Goal: Transaction & Acquisition: Subscribe to service/newsletter

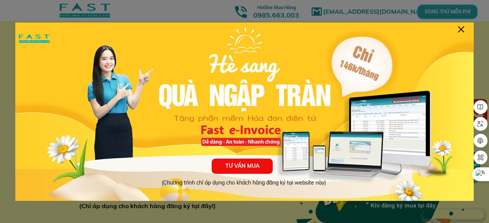
click at [219, 167] on p "TƯ VẤN MUA" at bounding box center [242, 166] width 61 height 15
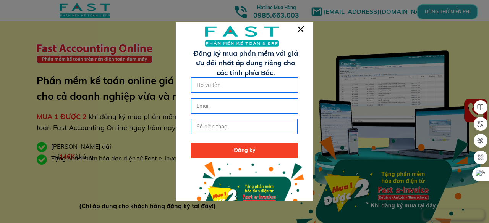
click at [301, 27] on div at bounding box center [301, 29] width 6 height 6
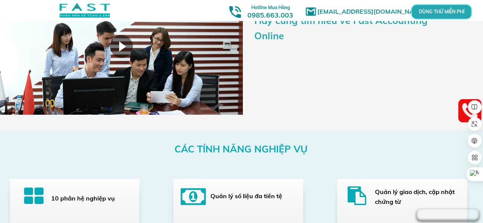
scroll to position [1260, 0]
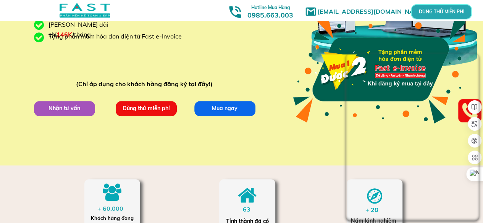
scroll to position [115, 0]
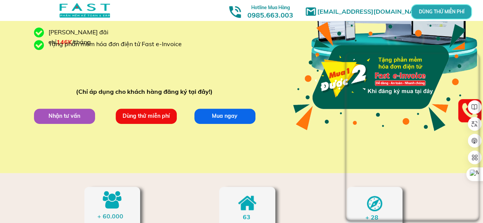
click at [73, 119] on p "Nhận tư vấn" at bounding box center [64, 115] width 61 height 15
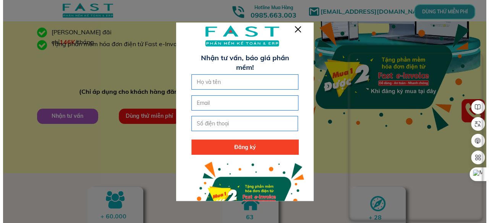
scroll to position [0, 0]
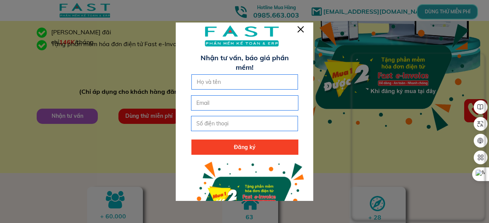
click at [192, 80] on div at bounding box center [245, 82] width 106 height 15
click at [203, 81] on input "text" at bounding box center [245, 82] width 100 height 15
type input "[PERSON_NAME]"
type input "0396979529"
type input "[EMAIL_ADDRESS][DOMAIN_NAME]"
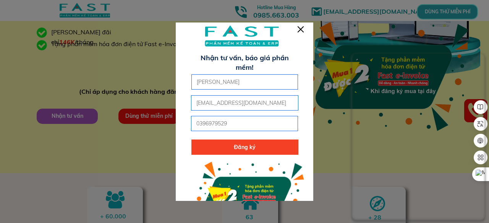
click at [250, 151] on p "Đăng ký" at bounding box center [244, 147] width 107 height 15
